Goal: Task Accomplishment & Management: Manage account settings

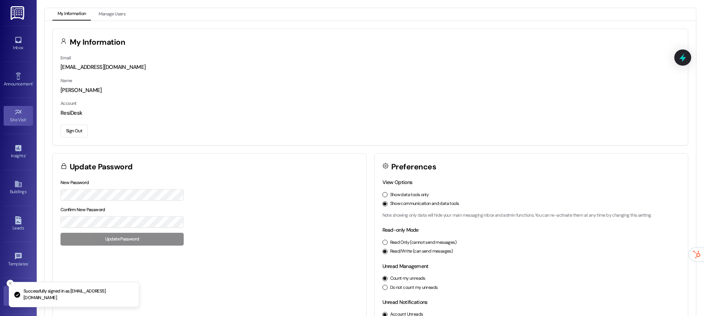
click at [19, 116] on div "Site Visit •" at bounding box center [18, 119] width 37 height 7
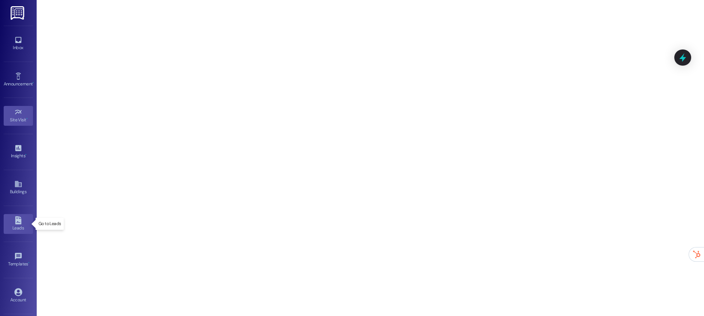
scroll to position [34, 0]
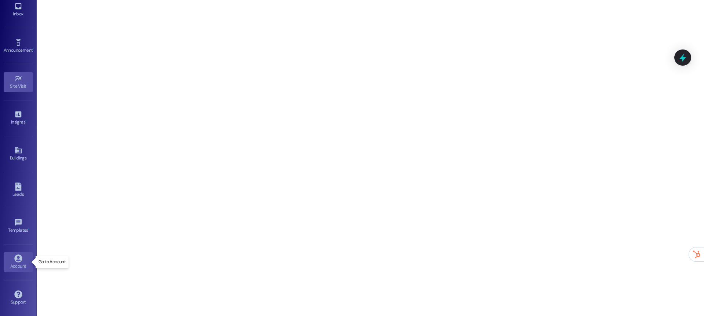
click at [14, 258] on icon at bounding box center [18, 258] width 8 height 8
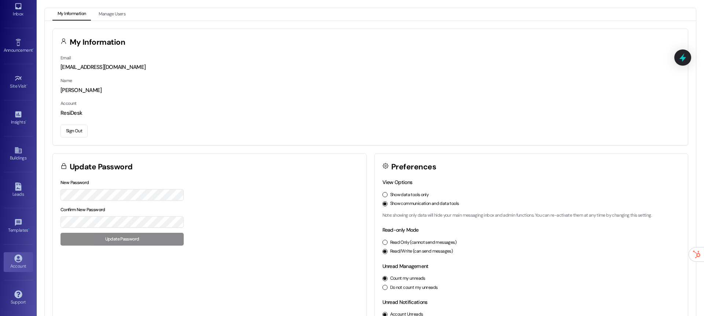
click at [78, 128] on button "Sign Out" at bounding box center [73, 131] width 27 height 13
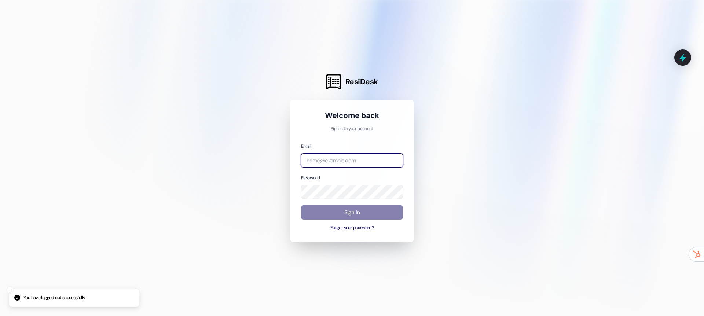
click at [332, 160] on input "email" at bounding box center [352, 160] width 102 height 14
type input "m"
type input "r"
type input "[EMAIL_ADDRESS][DOMAIN_NAME]"
